Goal: Share content: Share content

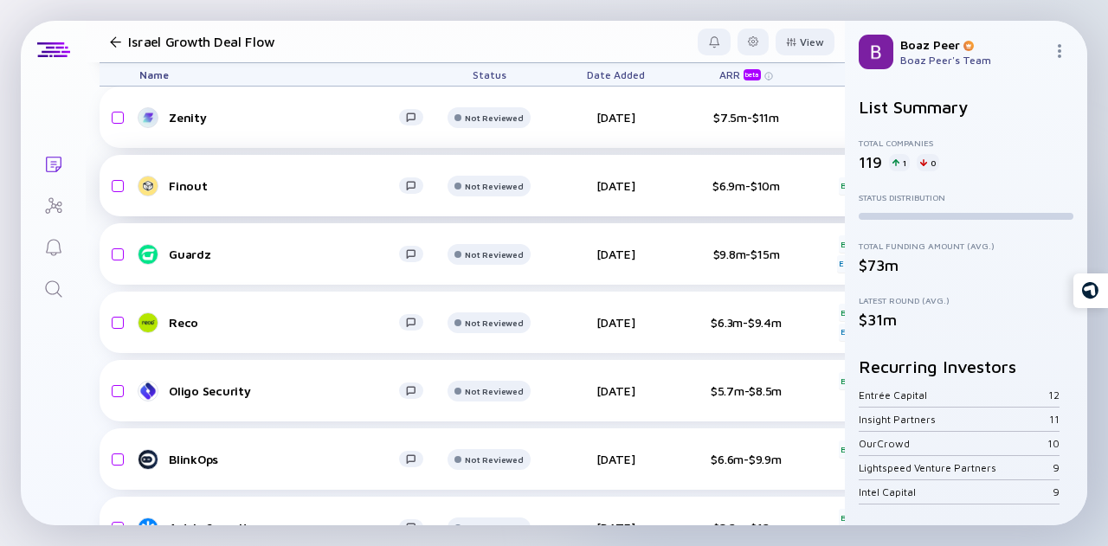
scroll to position [369, 0]
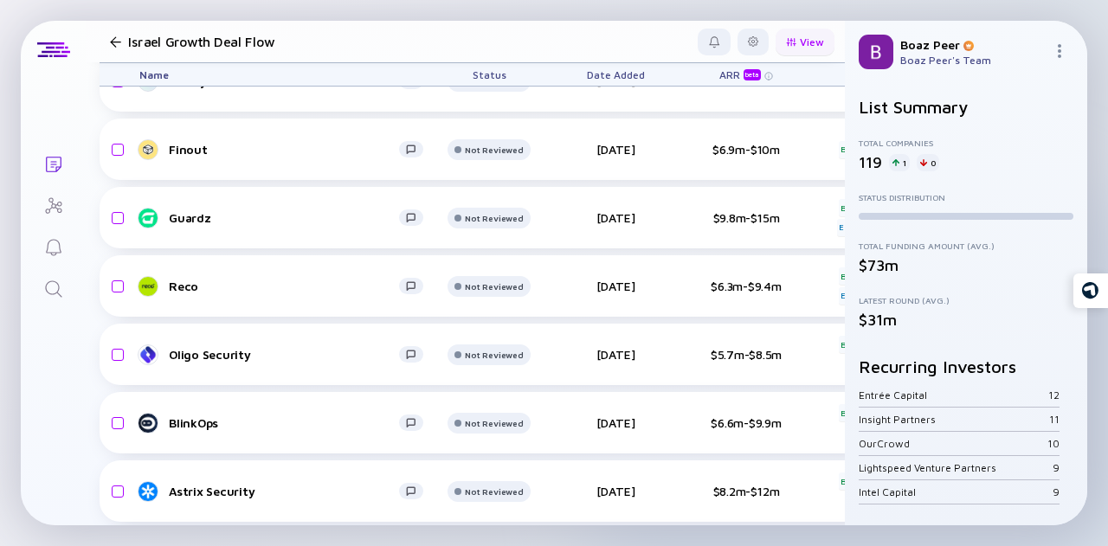
click at [795, 37] on div "View" at bounding box center [805, 42] width 59 height 27
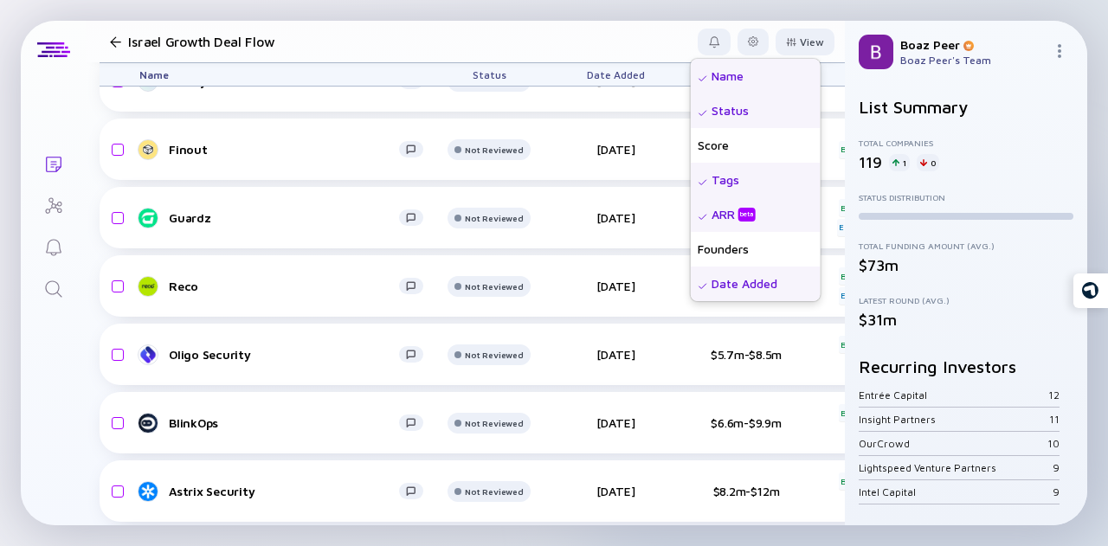
click at [1000, 103] on h2 "List Summary" at bounding box center [966, 107] width 215 height 20
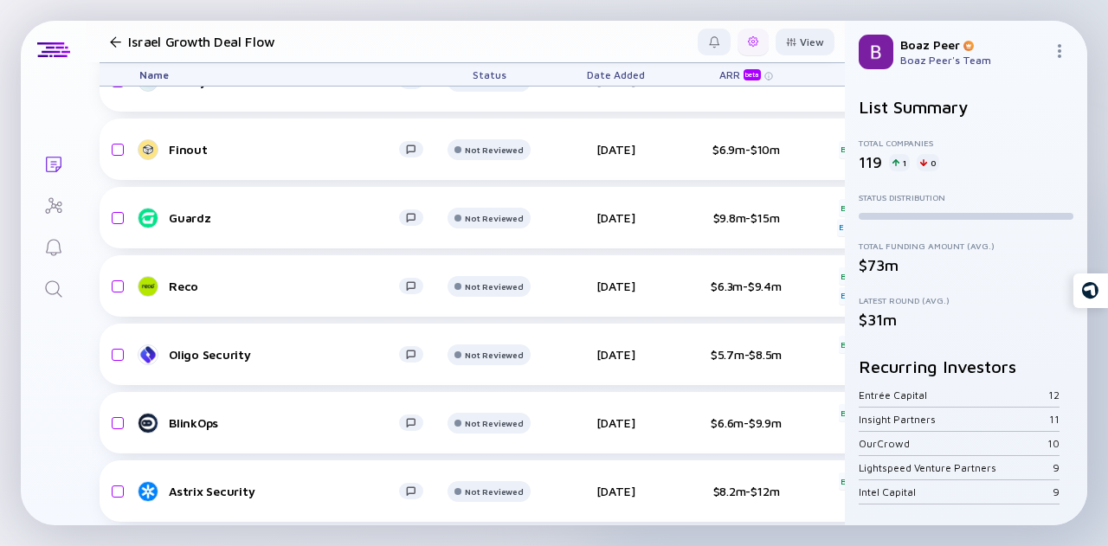
click at [748, 46] on div at bounding box center [753, 41] width 10 height 10
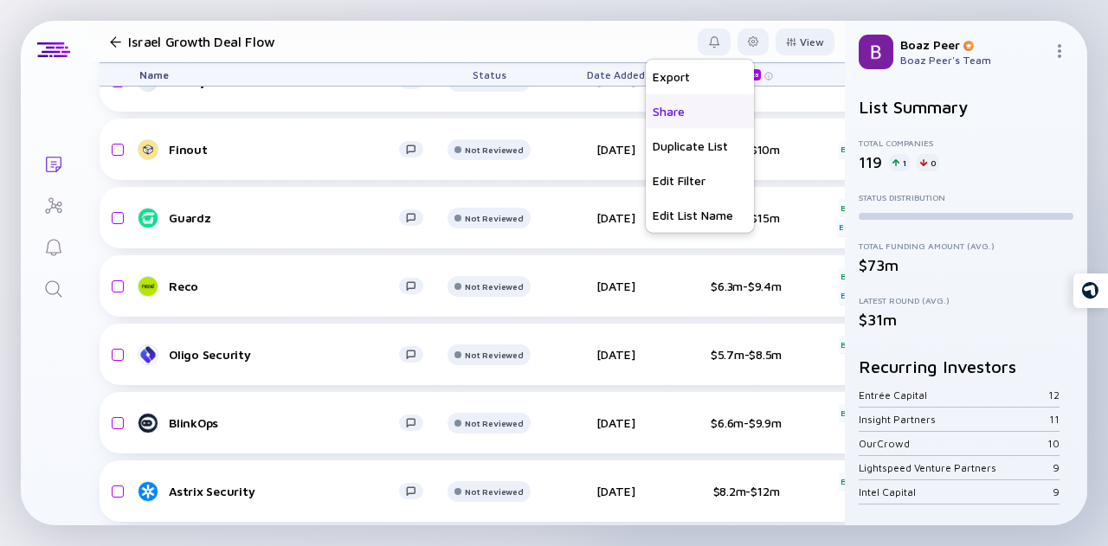
click at [675, 107] on div "Share" at bounding box center [700, 110] width 108 height 35
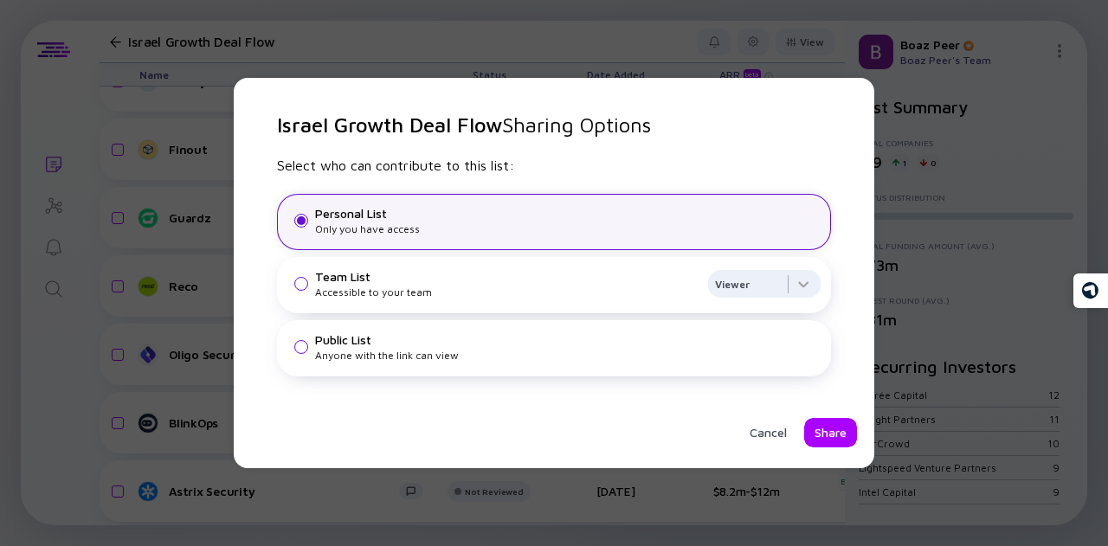
click at [454, 274] on div "Team List" at bounding box center [508, 276] width 386 height 15
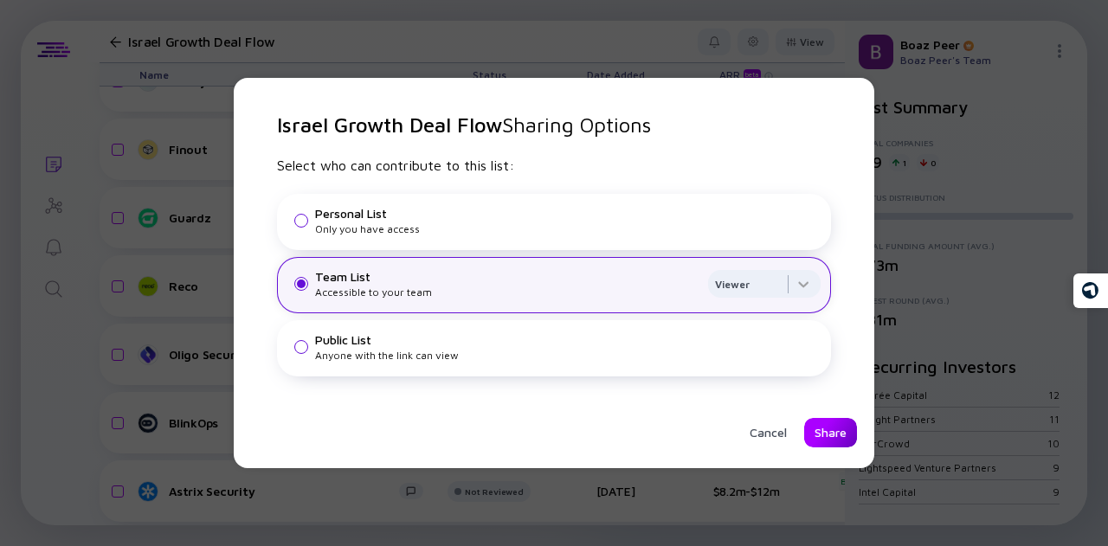
click at [817, 435] on div "Share" at bounding box center [830, 432] width 53 height 29
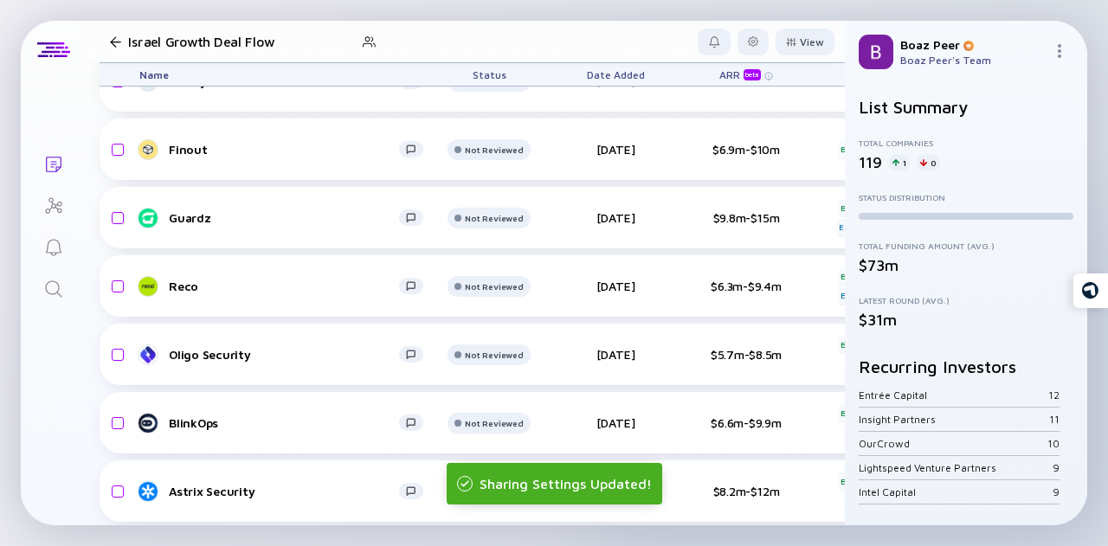
click at [113, 39] on div at bounding box center [115, 41] width 11 height 11
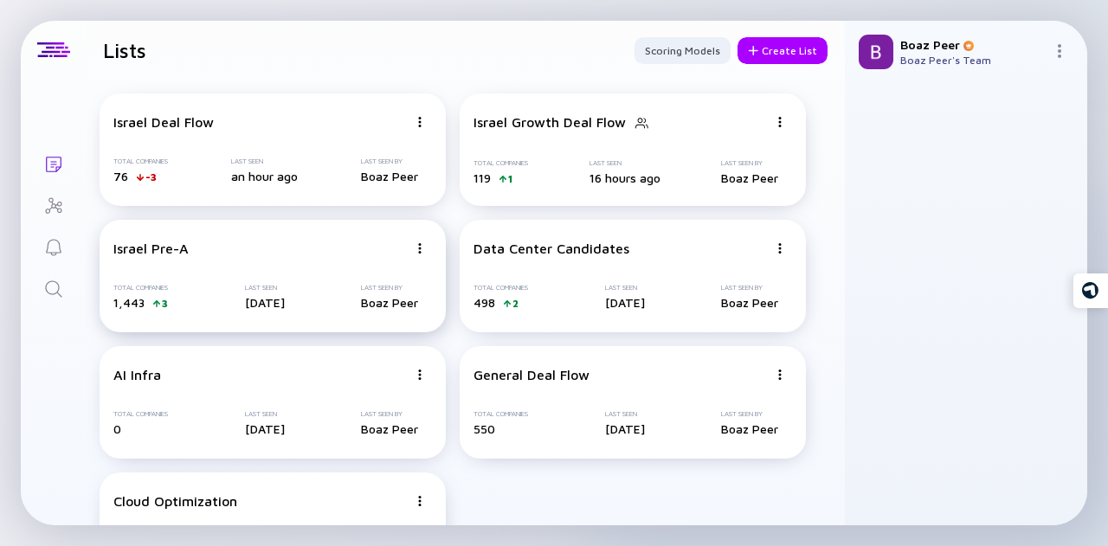
click at [293, 255] on div "Israel Pre-A" at bounding box center [260, 249] width 294 height 16
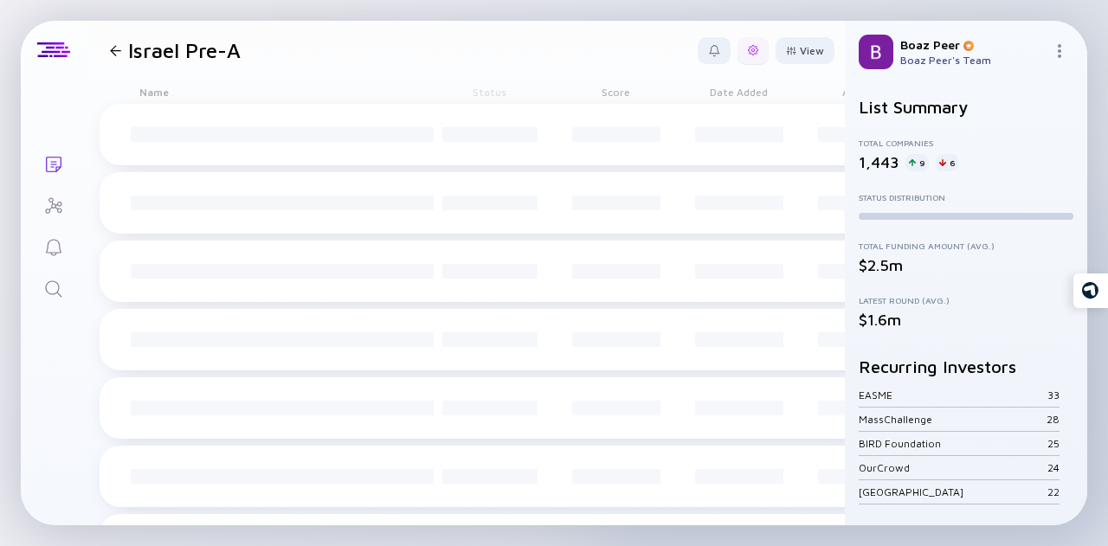
click at [748, 49] on div at bounding box center [753, 50] width 10 height 10
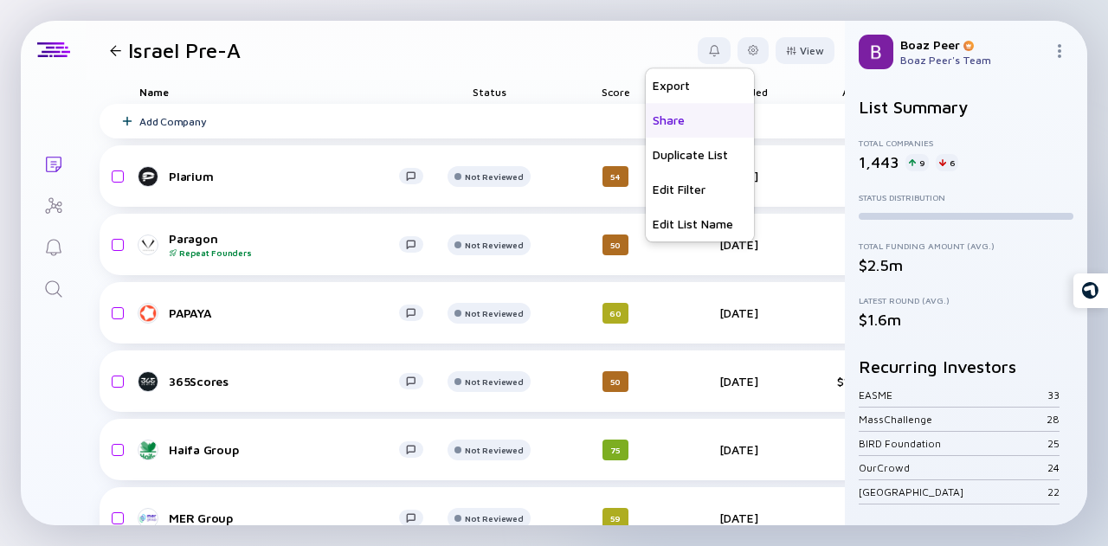
click at [661, 124] on div "Share" at bounding box center [700, 120] width 108 height 35
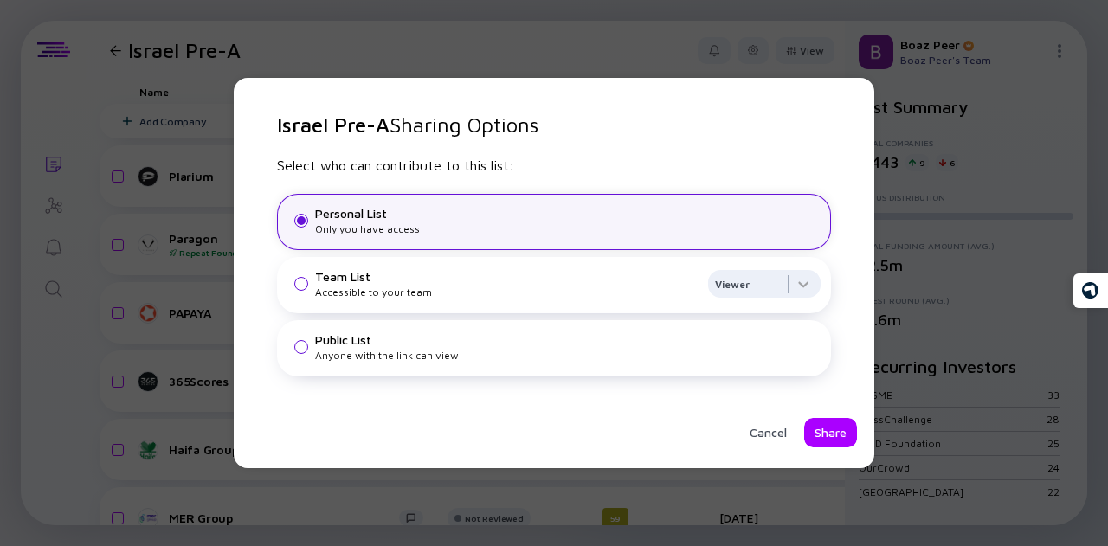
click at [428, 287] on div "Accessible to your team" at bounding box center [508, 292] width 386 height 13
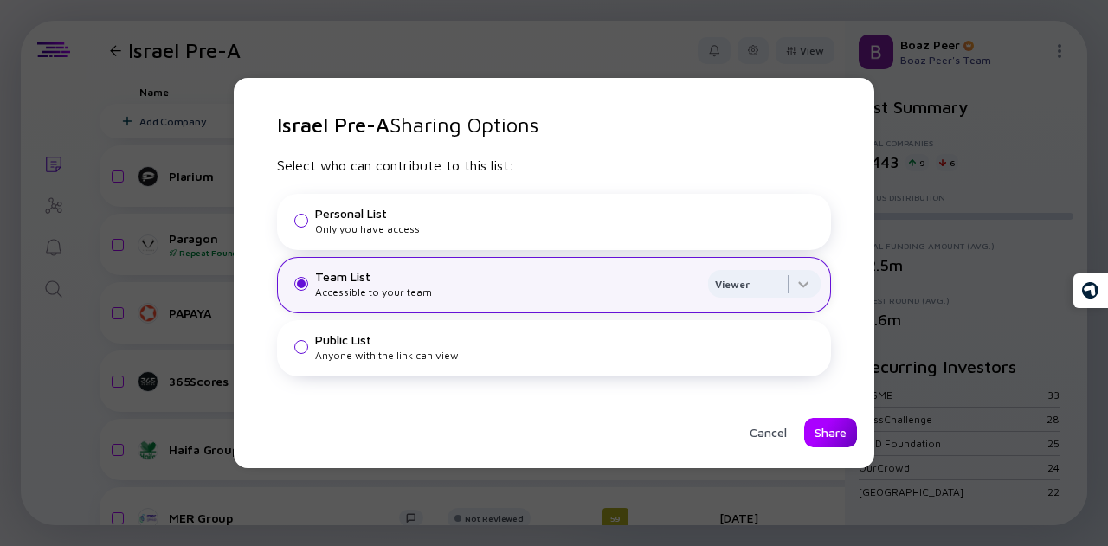
click at [848, 430] on div "Share" at bounding box center [830, 432] width 53 height 29
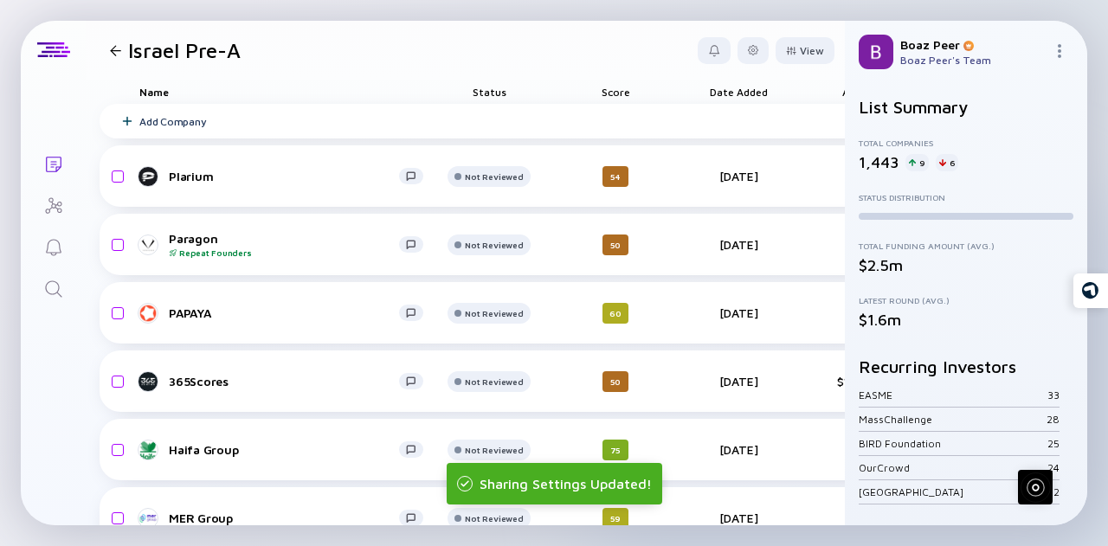
click at [111, 50] on div at bounding box center [115, 50] width 11 height 11
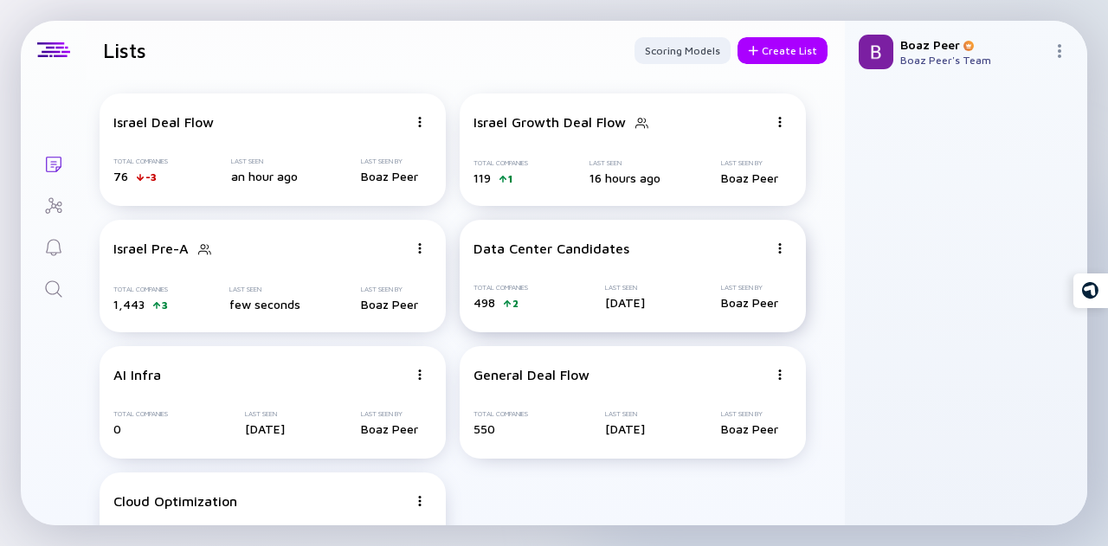
click at [529, 252] on div "Data Center Candidates" at bounding box center [552, 249] width 156 height 16
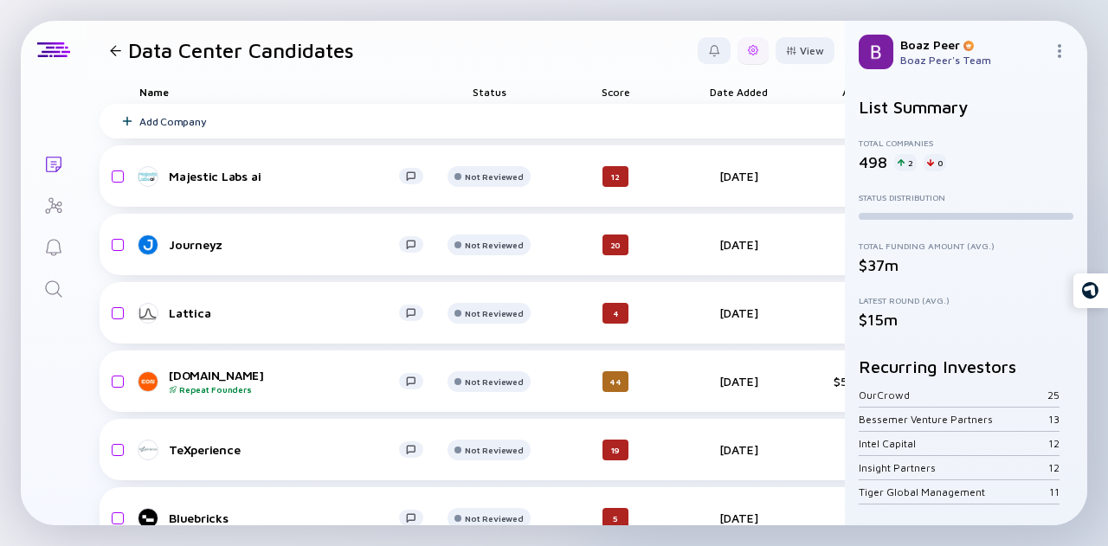
click at [738, 41] on div at bounding box center [753, 50] width 31 height 27
click at [667, 124] on div "Share" at bounding box center [700, 119] width 108 height 35
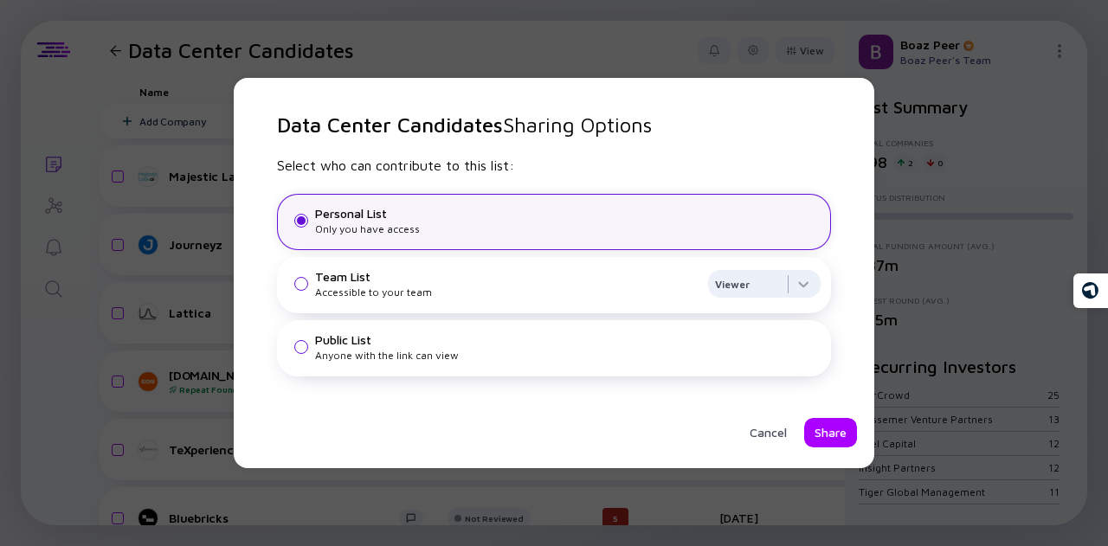
click at [490, 285] on div "Team List Accessible to your team" at bounding box center [508, 283] width 386 height 29
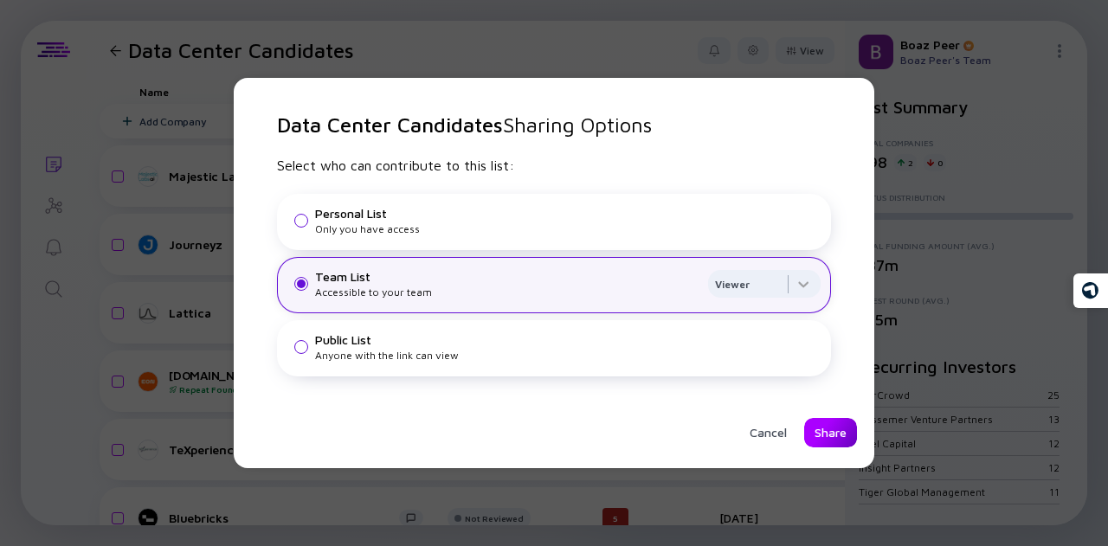
click at [831, 441] on div "Share" at bounding box center [830, 432] width 53 height 29
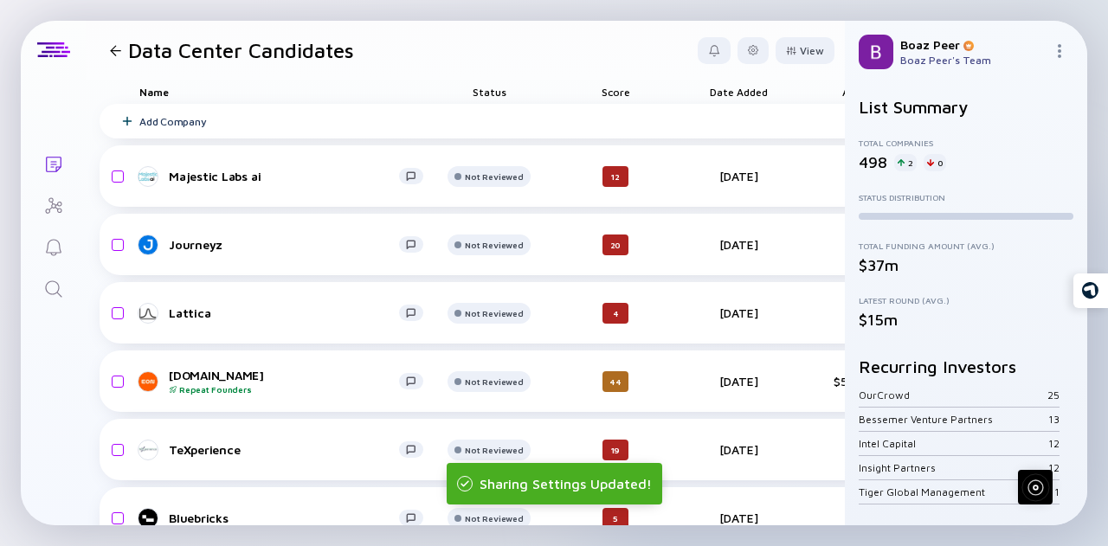
click at [106, 48] on div at bounding box center [115, 50] width 25 height 11
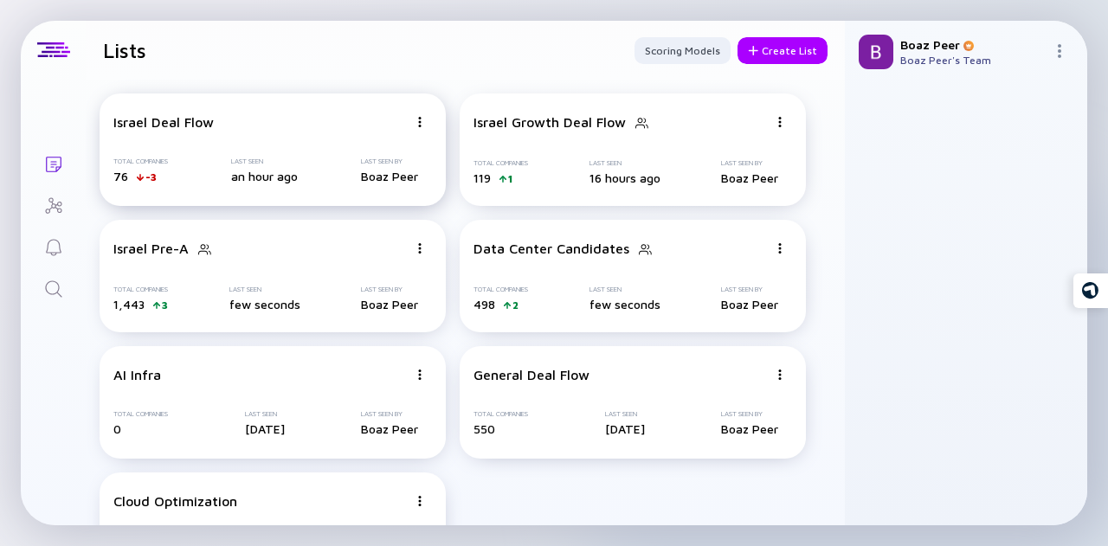
click at [298, 135] on div "Israel Deal Flow Total Companies 76 -3 Last Seen an hour ago Last Seen By Boaz …" at bounding box center [273, 149] width 346 height 113
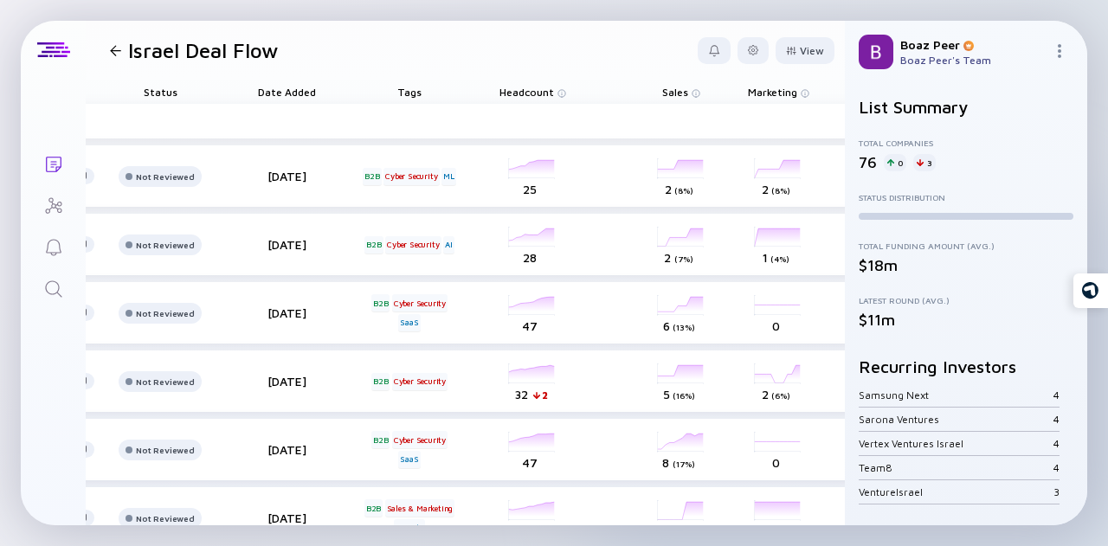
scroll to position [0, 346]
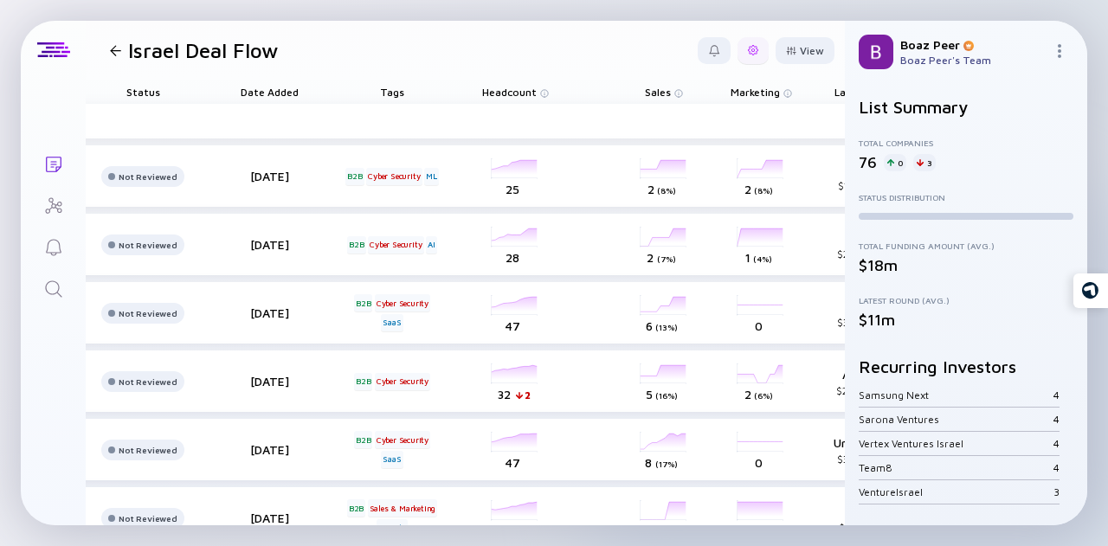
click at [738, 58] on div at bounding box center [753, 50] width 31 height 27
click at [674, 181] on div "Edit Filter" at bounding box center [700, 188] width 108 height 35
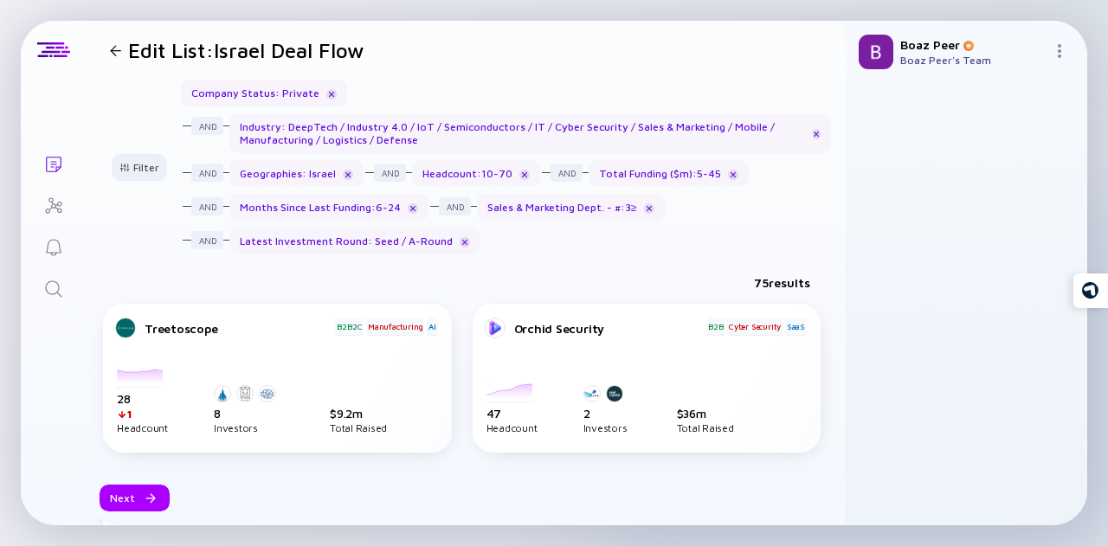
click at [123, 58] on div "Edit List: Israel Deal Flow" at bounding box center [233, 50] width 261 height 24
click at [123, 53] on div at bounding box center [115, 50] width 25 height 11
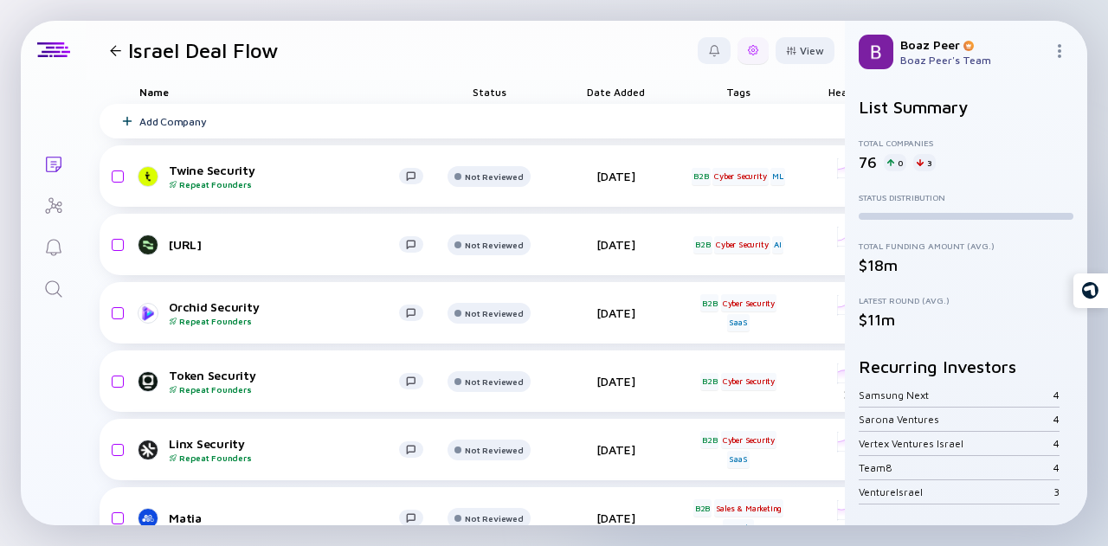
click at [742, 56] on div at bounding box center [753, 50] width 31 height 27
click at [684, 126] on div "Share" at bounding box center [700, 119] width 108 height 35
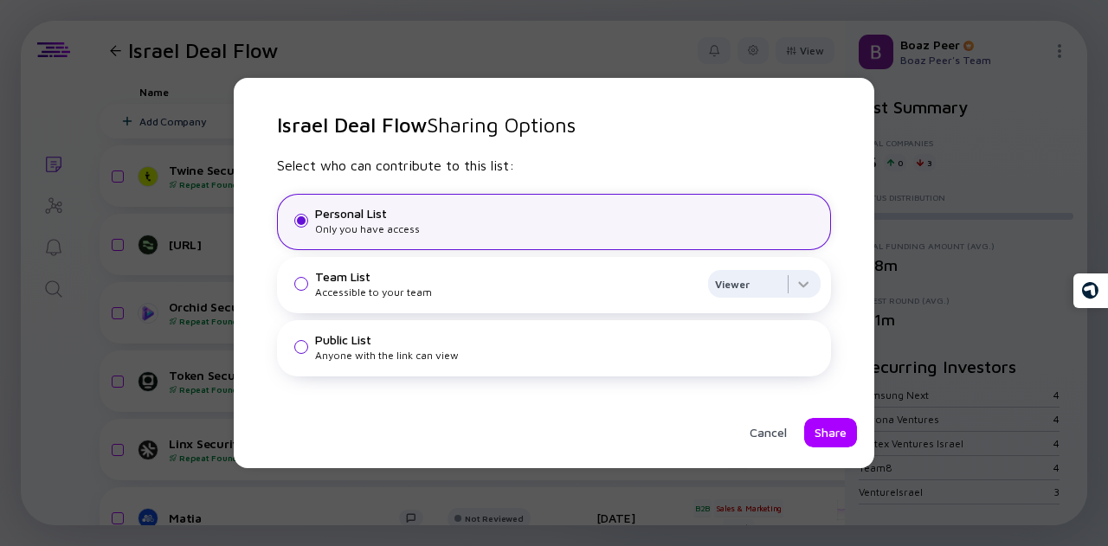
click at [460, 280] on div "Team List" at bounding box center [508, 276] width 386 height 15
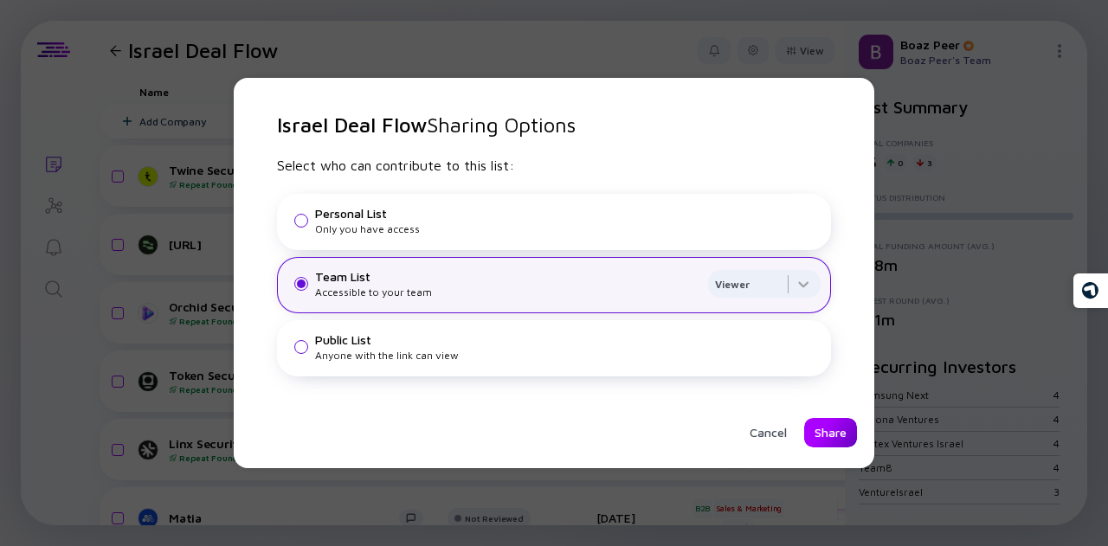
click at [824, 435] on div "Share" at bounding box center [830, 432] width 53 height 29
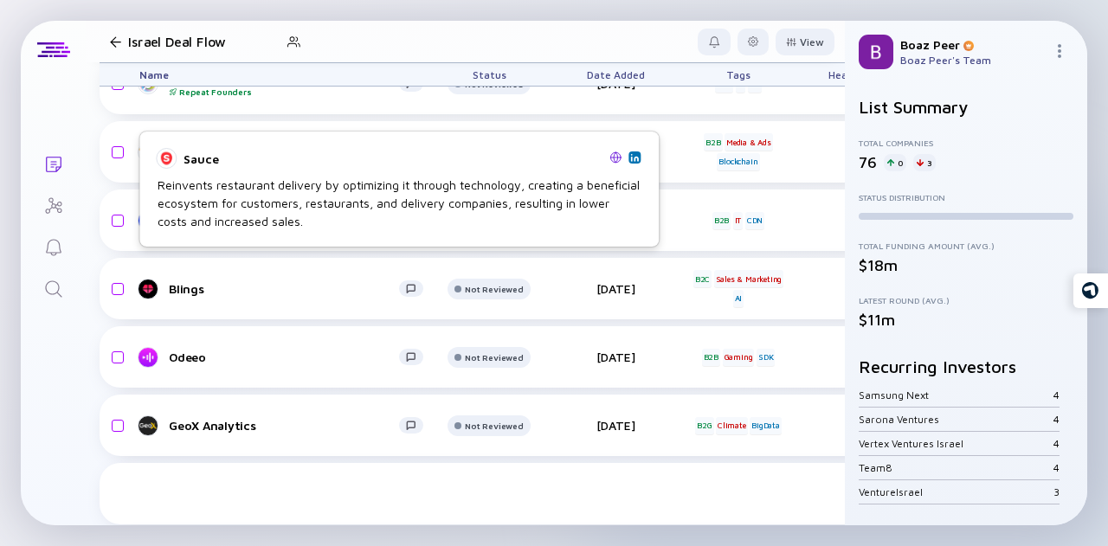
scroll to position [2909, 0]
